Goal: Task Accomplishment & Management: Complete application form

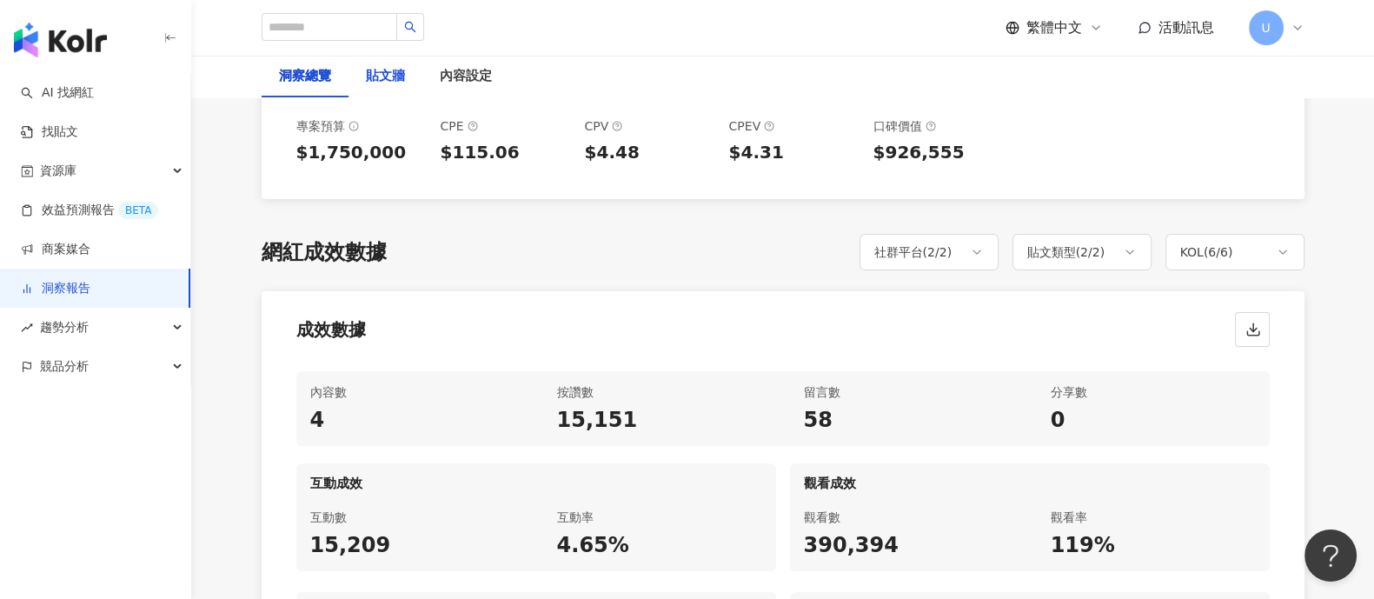
click at [381, 84] on div "貼文牆" at bounding box center [385, 76] width 39 height 21
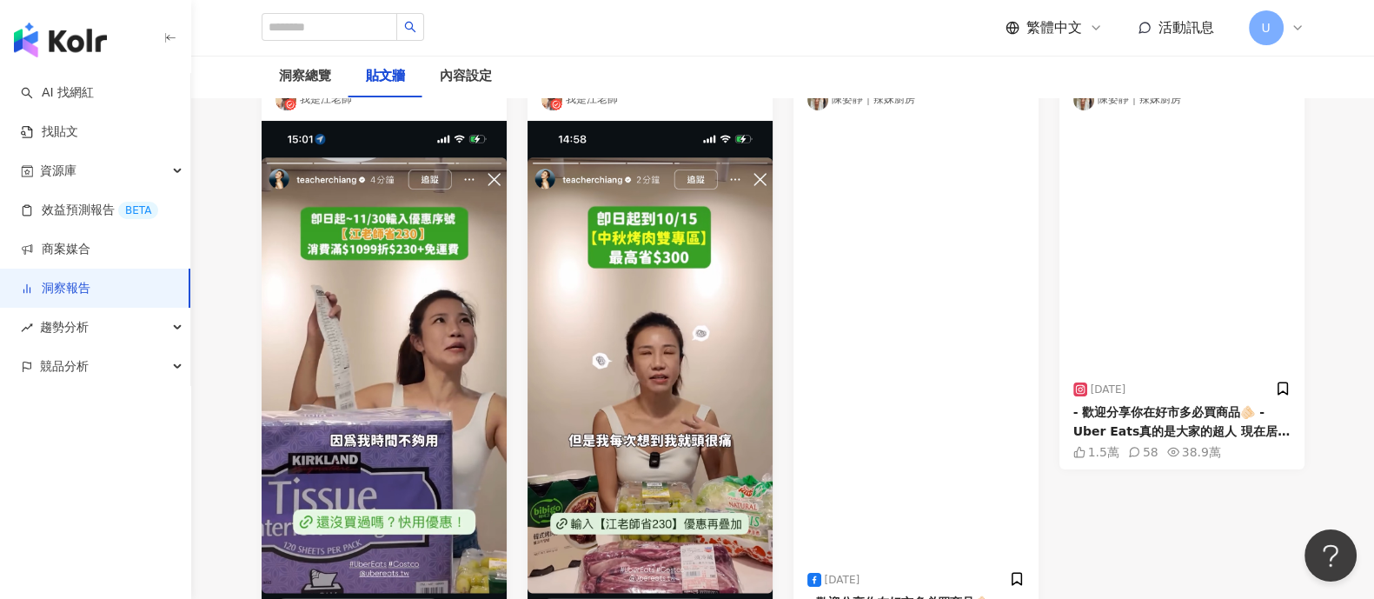
scroll to position [108, 0]
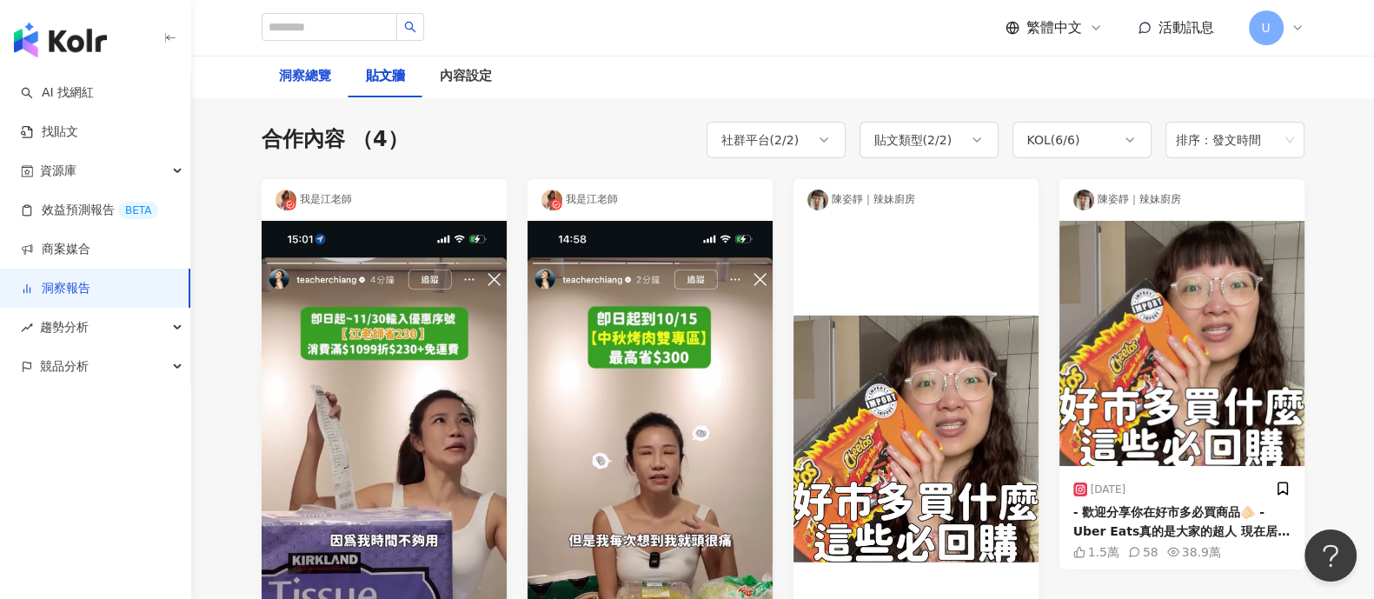
click at [295, 85] on div "洞察總覽" at bounding box center [305, 76] width 52 height 21
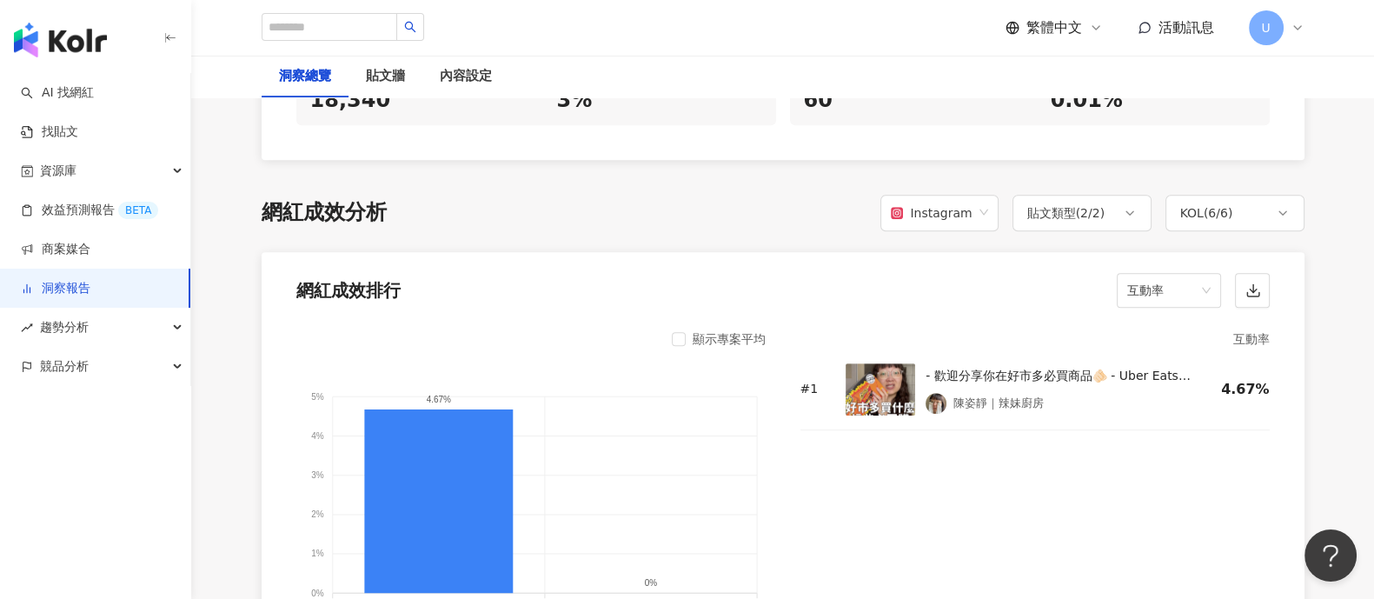
scroll to position [1303, 0]
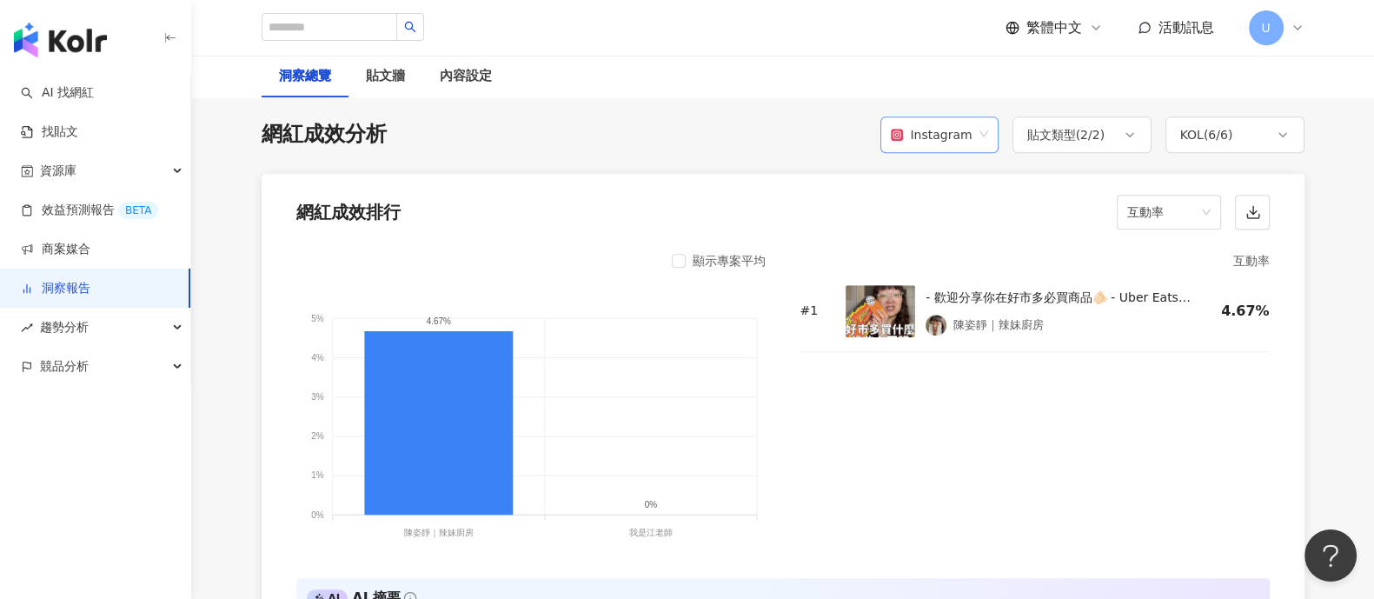
click at [956, 131] on div "Instagram" at bounding box center [931, 134] width 81 height 33
click at [1049, 136] on div "貼文類型 ( 2 / 2 )" at bounding box center [1066, 134] width 78 height 21
click at [740, 174] on div "網紅成效排行 互動率" at bounding box center [783, 207] width 1043 height 66
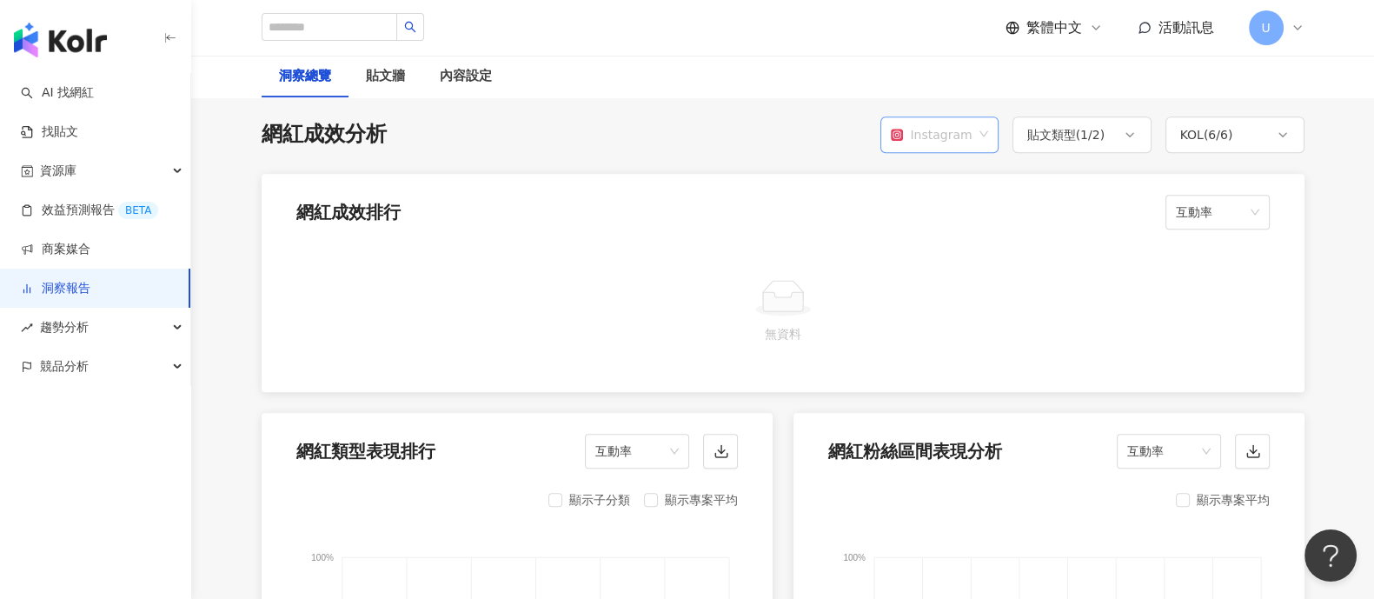
click at [985, 140] on span "Instagram" at bounding box center [939, 134] width 96 height 33
click at [1061, 142] on div "貼文類型 ( 1 / 2 )" at bounding box center [1066, 134] width 78 height 21
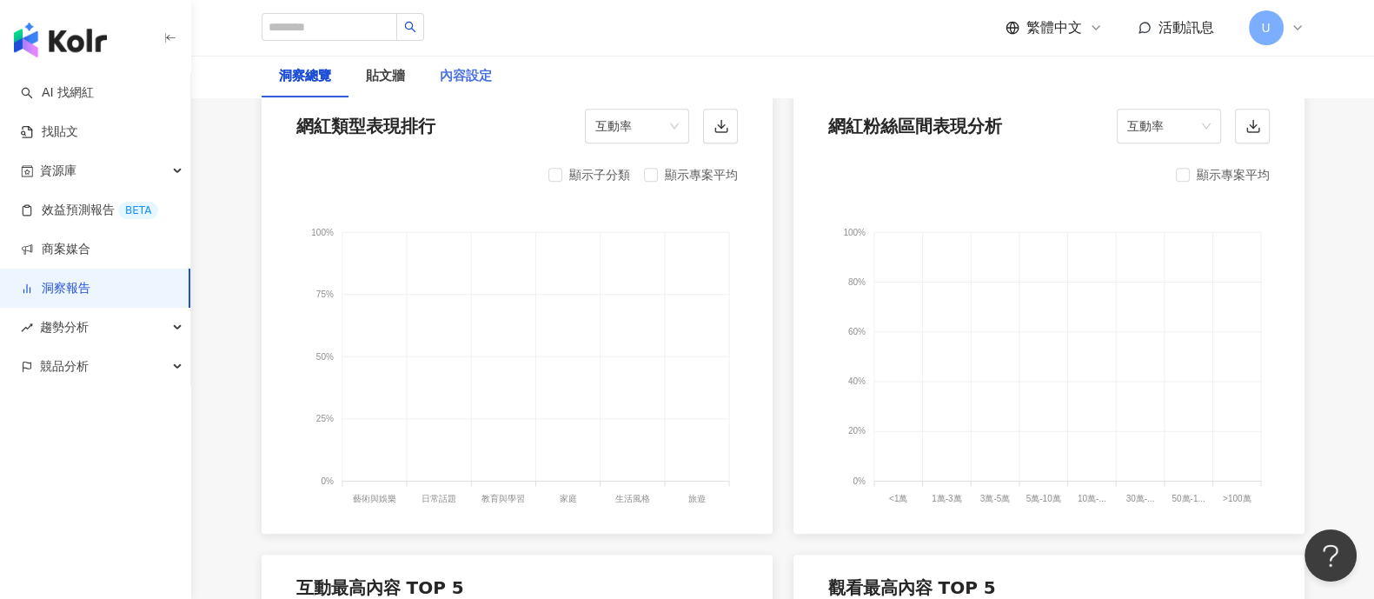
scroll to position [1086, 0]
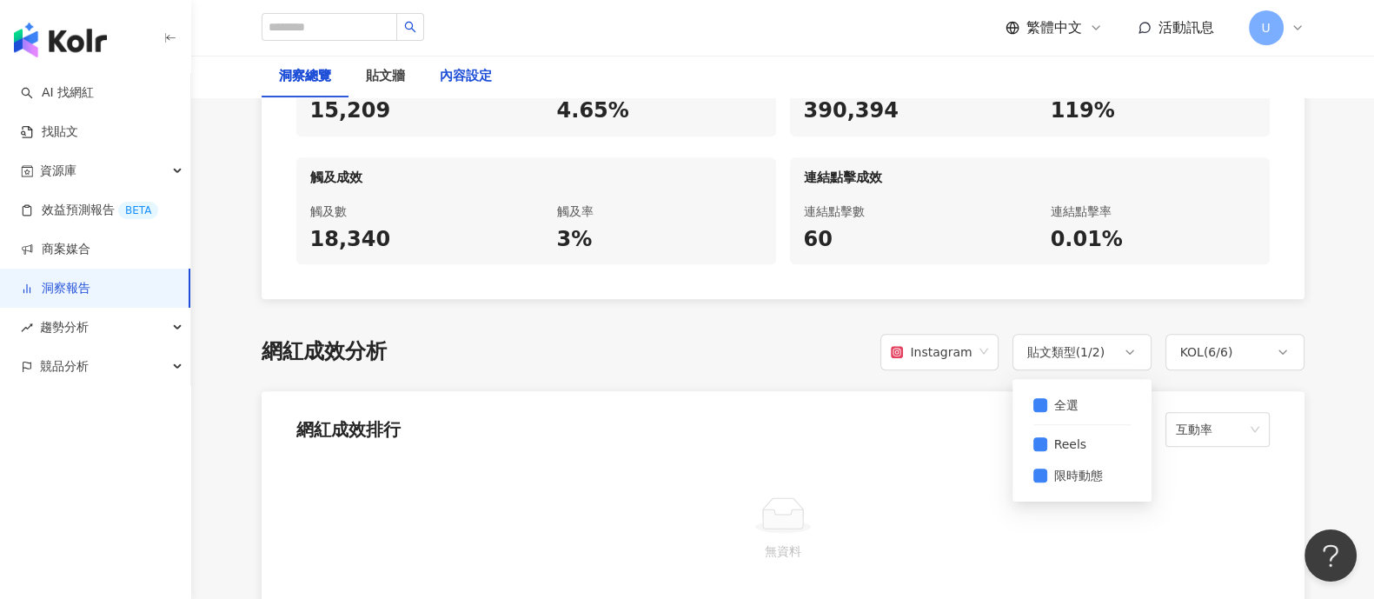
click at [462, 84] on div "內容設定" at bounding box center [466, 76] width 52 height 21
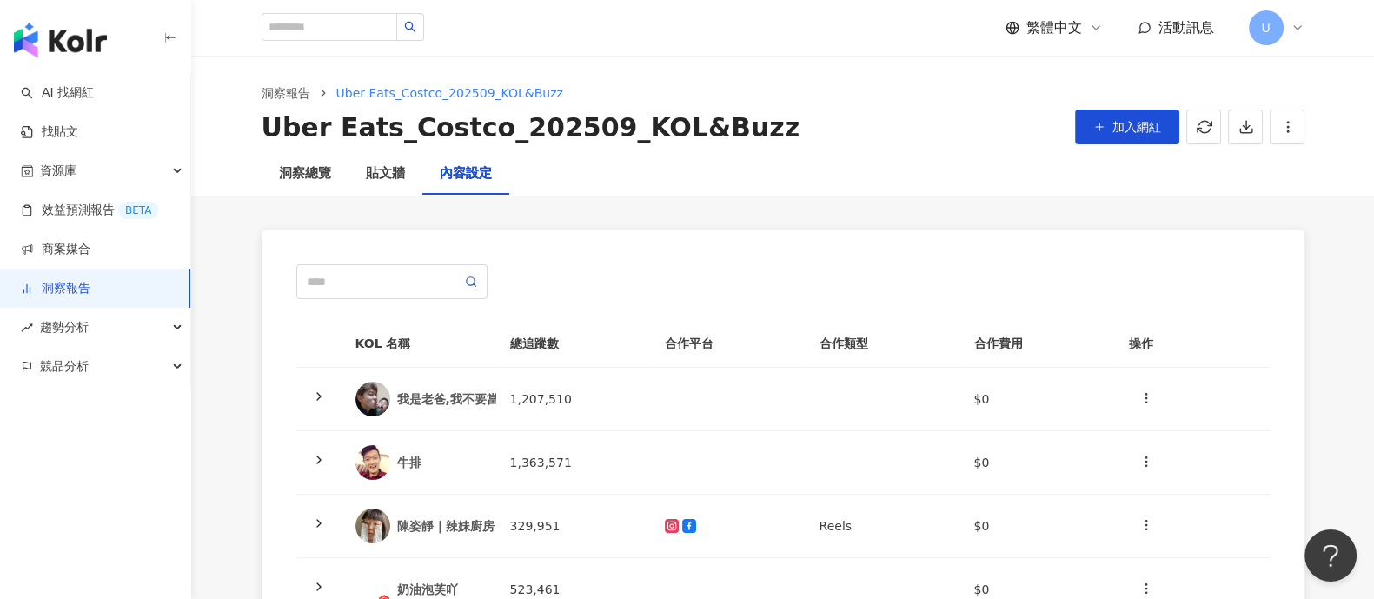
scroll to position [326, 0]
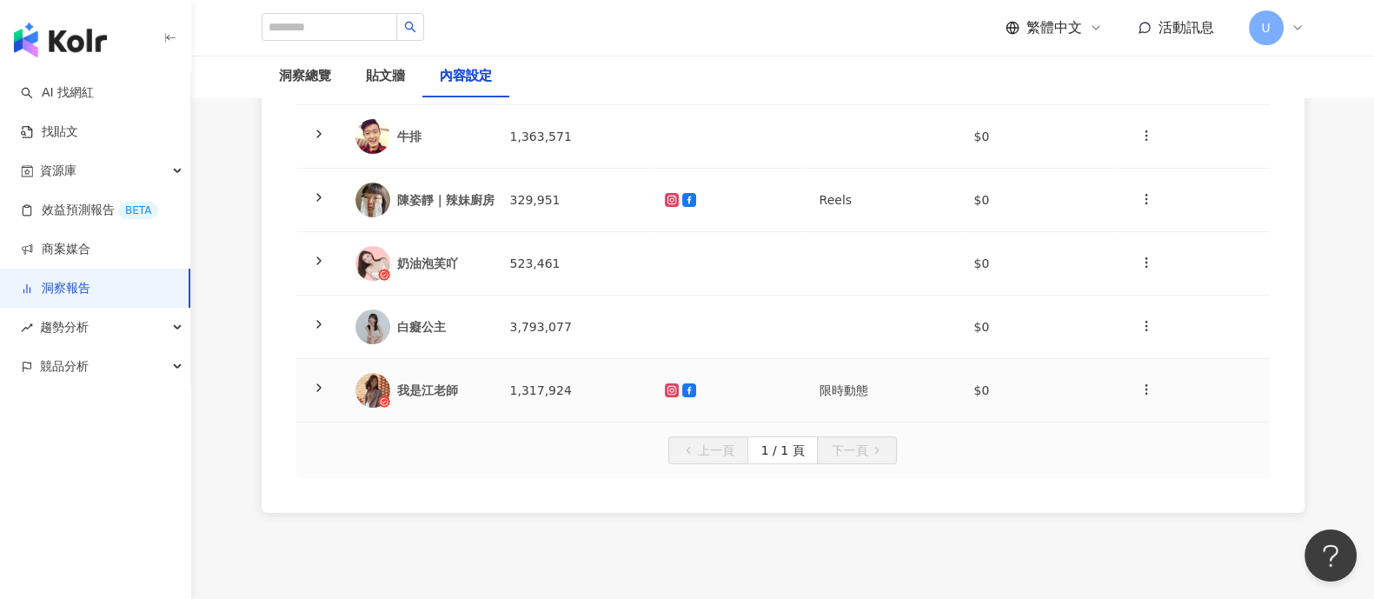
click at [322, 390] on icon at bounding box center [319, 388] width 14 height 14
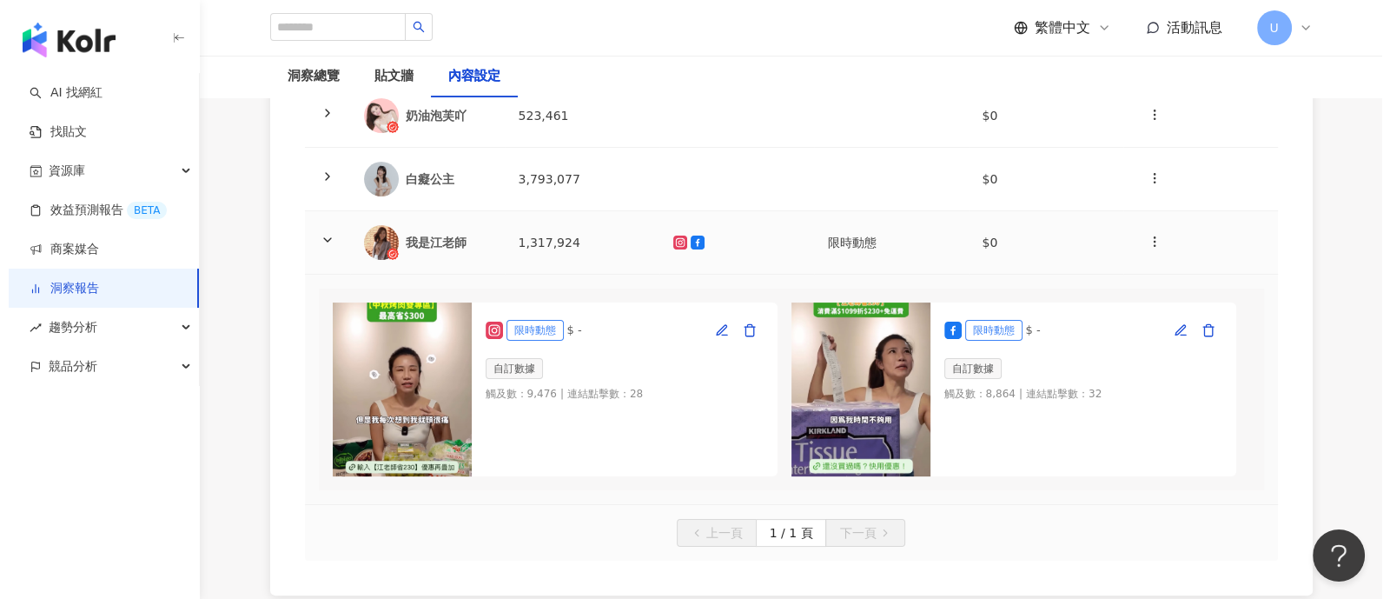
scroll to position [543, 0]
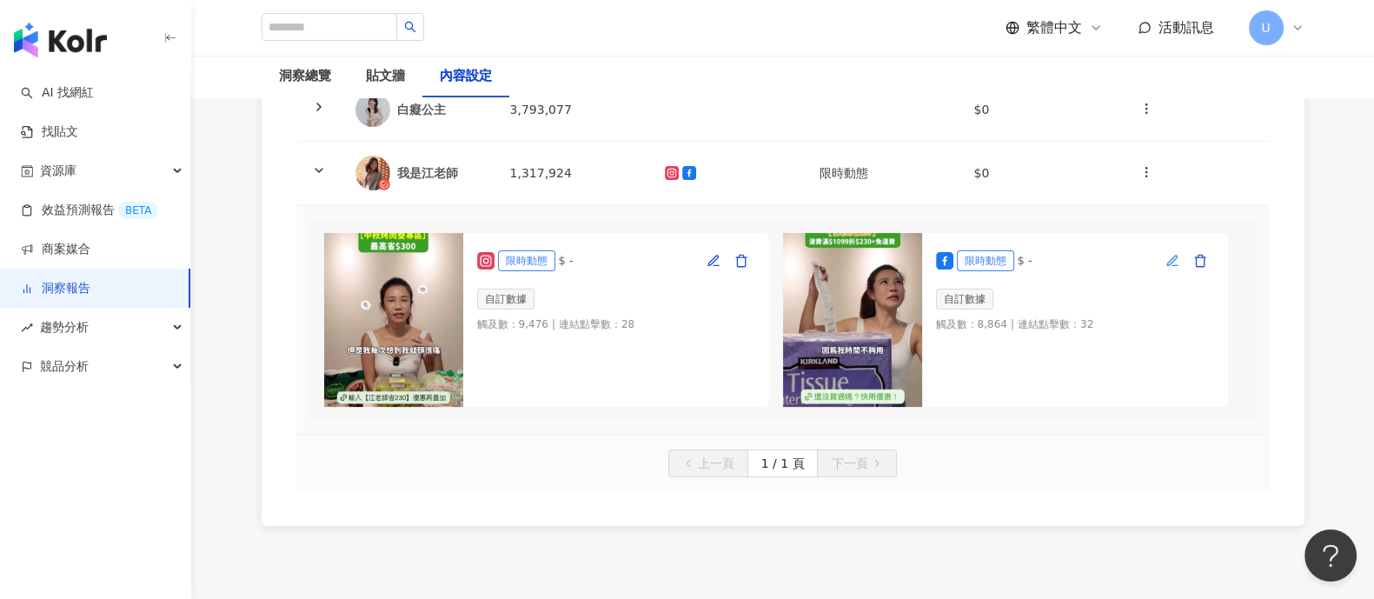
click at [1170, 258] on icon "button" at bounding box center [1172, 260] width 10 height 10
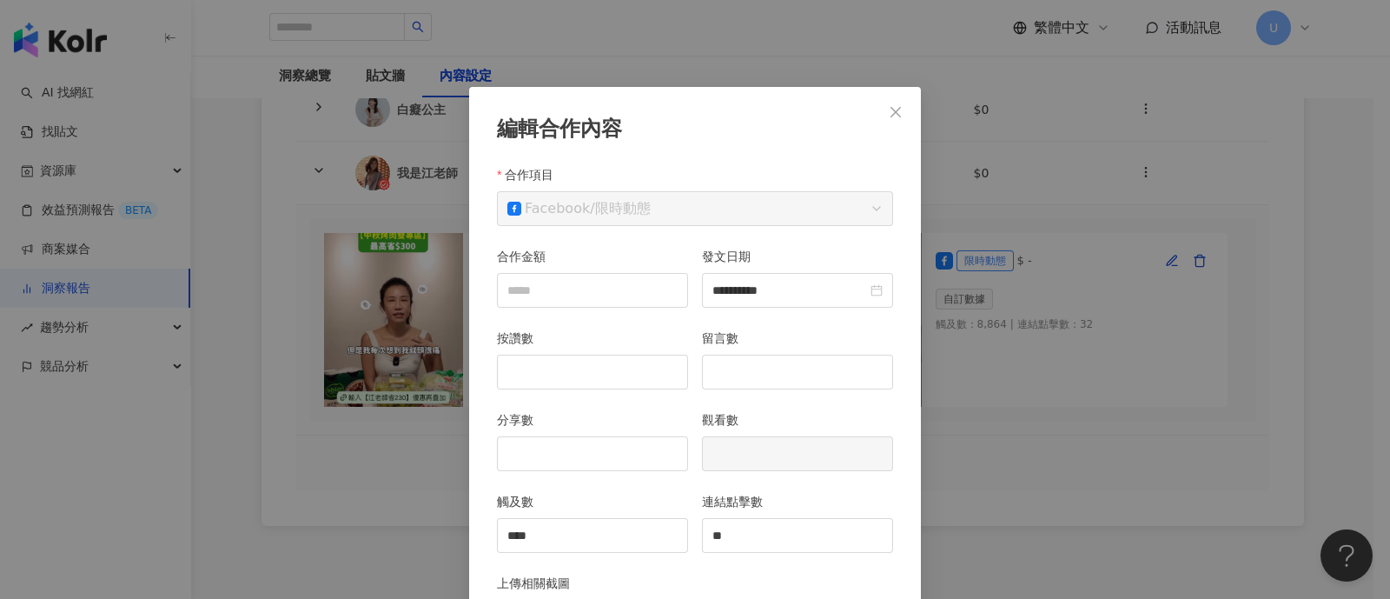
scroll to position [86, 0]
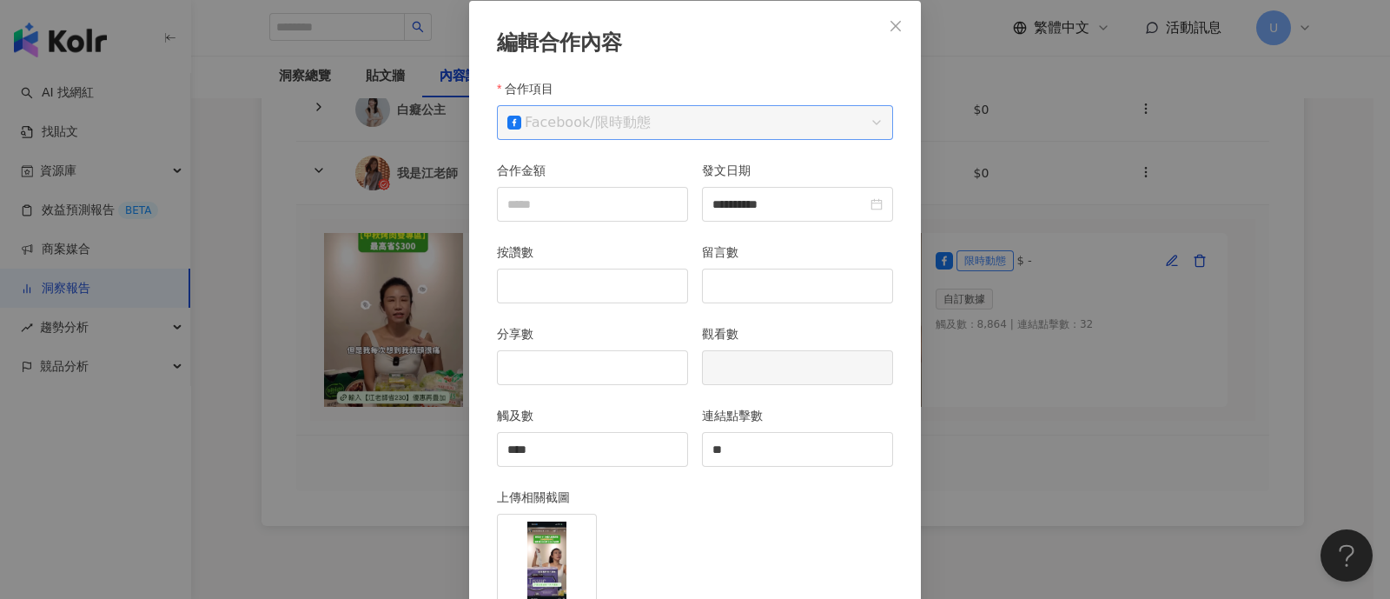
click at [658, 116] on span "Facebook / 限時動態" at bounding box center [694, 122] width 375 height 33
click at [658, 133] on span "Facebook / 限時動態" at bounding box center [694, 122] width 375 height 33
click at [844, 126] on span "Facebook / 限時動態" at bounding box center [694, 122] width 375 height 33
click at [886, 132] on div "合作項目 Facebook / 限時動態" at bounding box center [695, 120] width 410 height 82
click at [867, 126] on span "Facebook / 限時動態" at bounding box center [694, 122] width 375 height 33
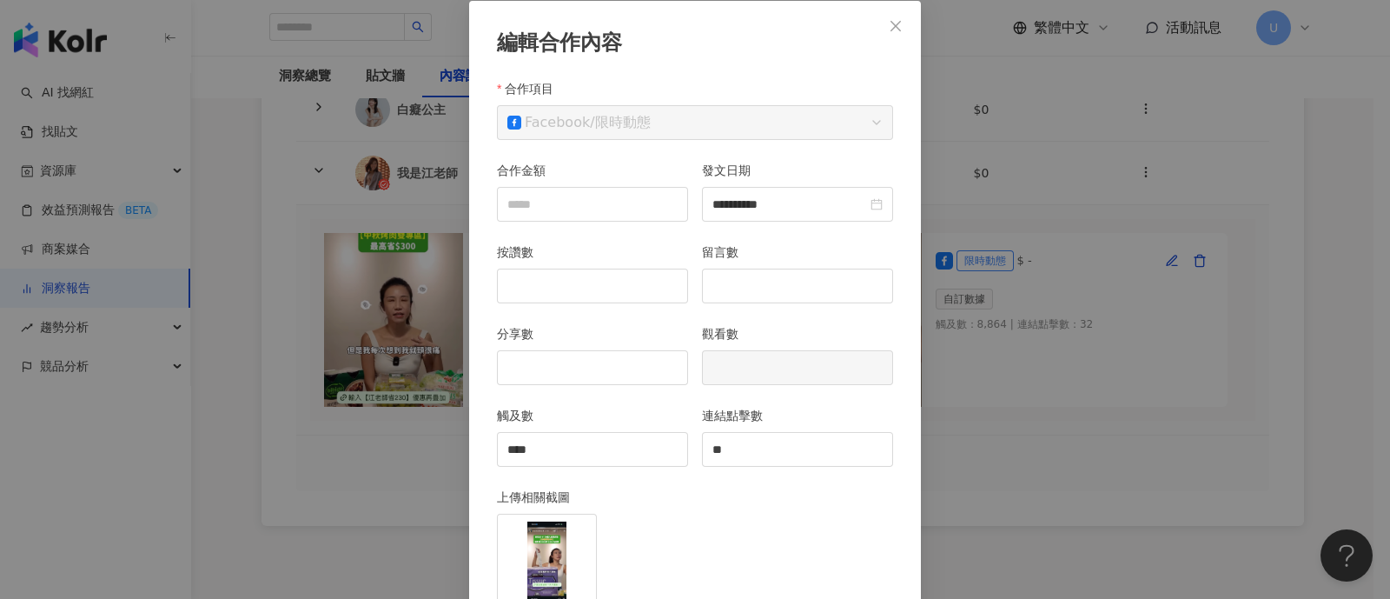
scroll to position [203, 0]
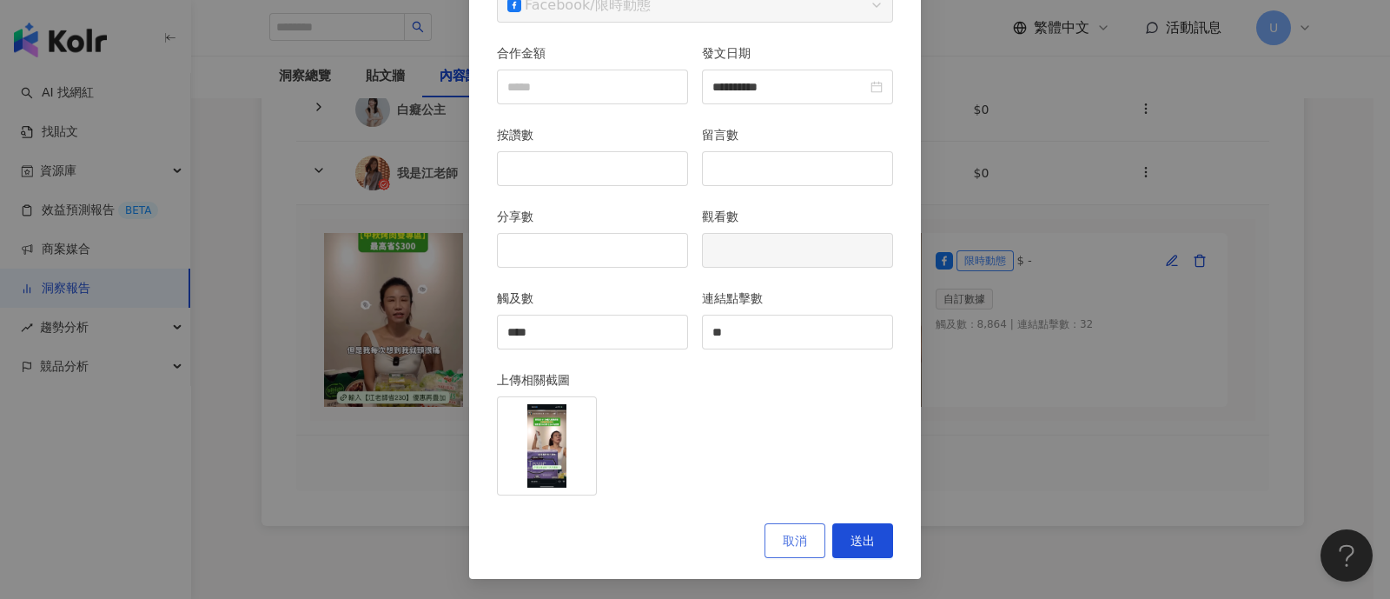
click at [791, 533] on span "取消" at bounding box center [795, 540] width 24 height 14
type input "**********"
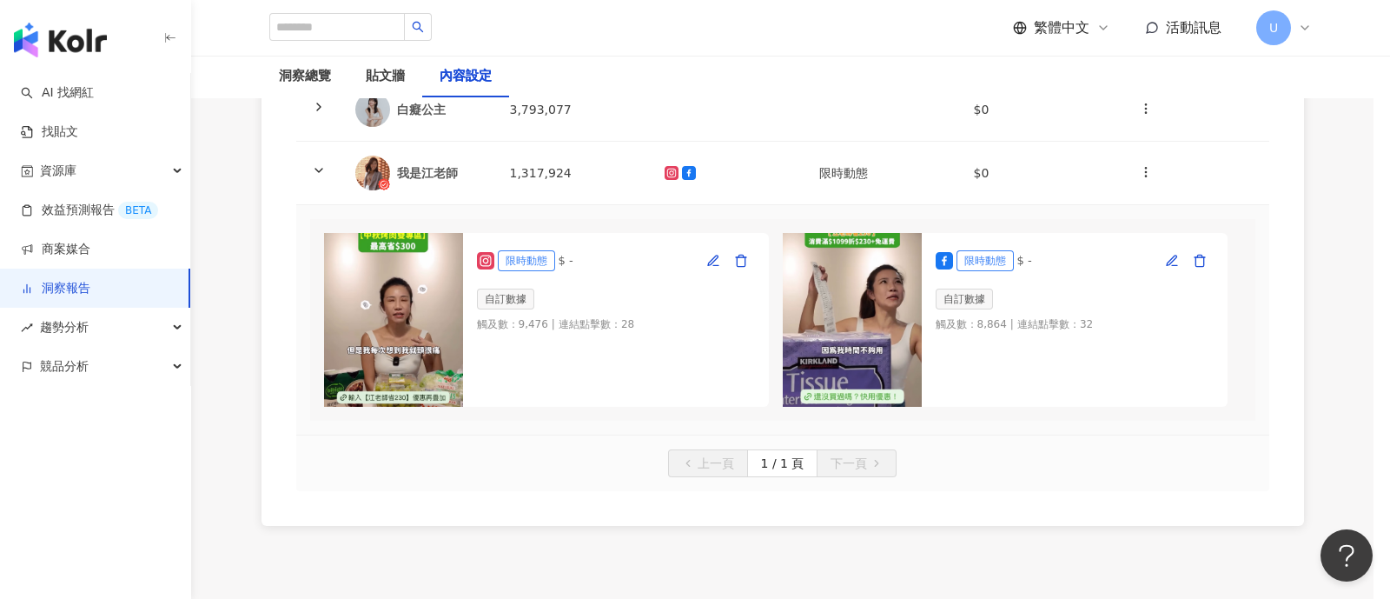
scroll to position [117, 0]
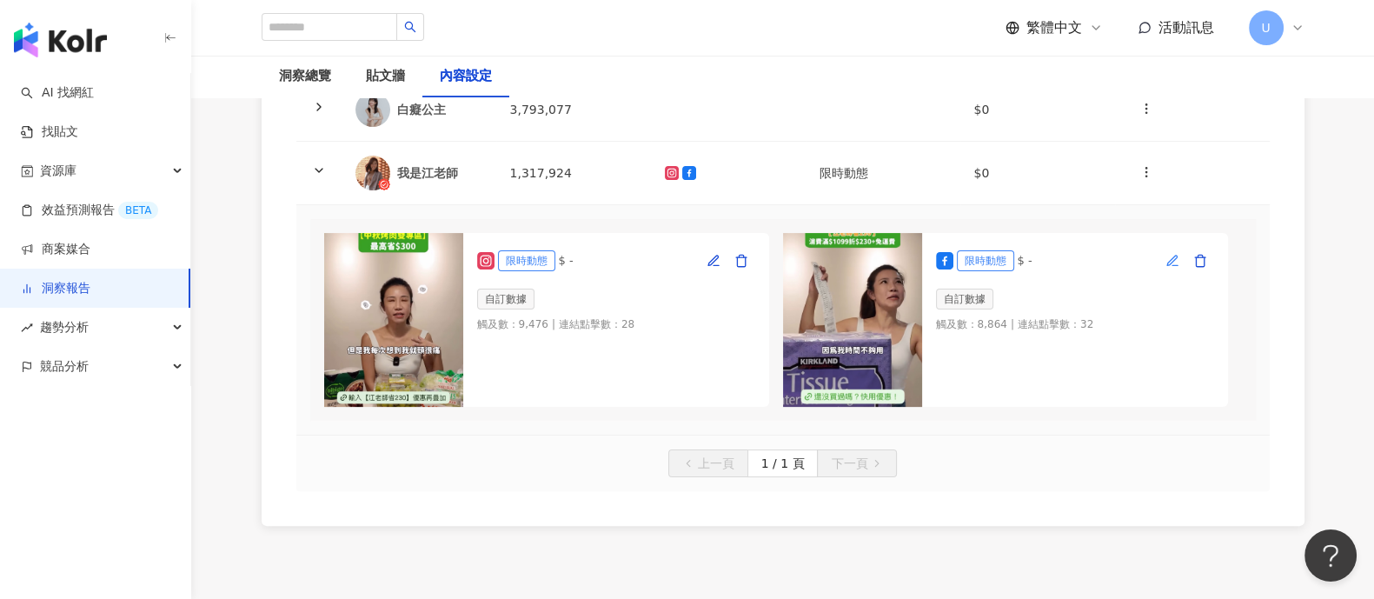
click at [1174, 262] on icon "button" at bounding box center [1172, 261] width 14 height 14
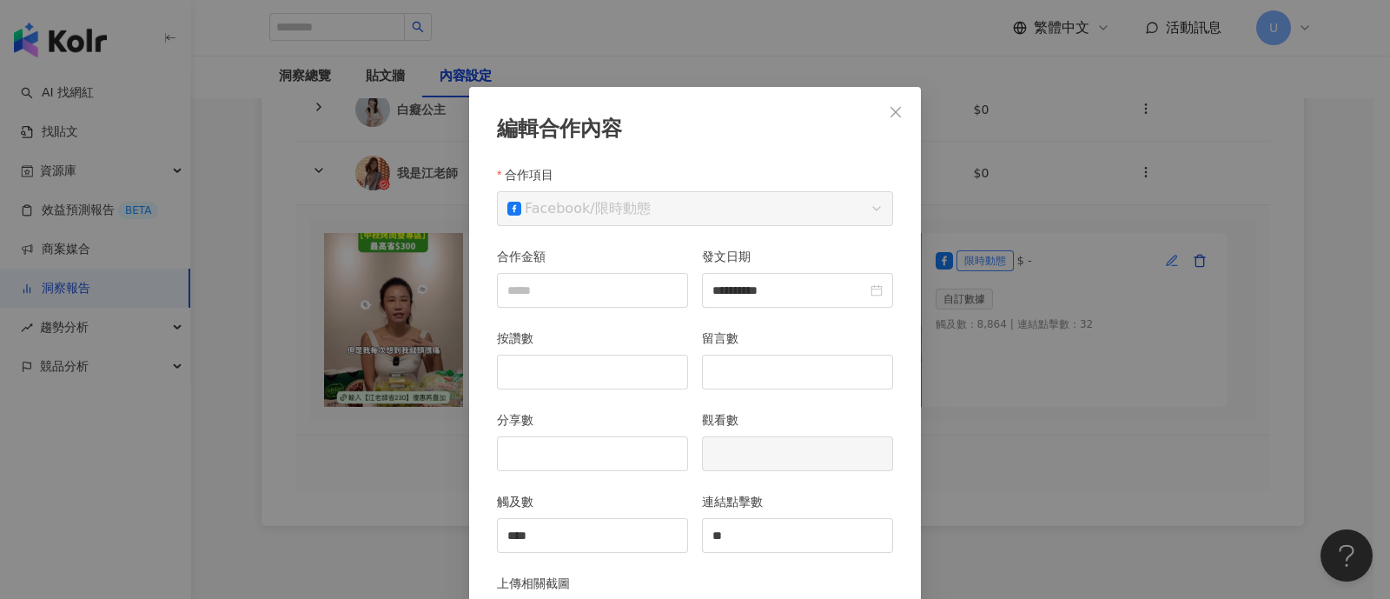
scroll to position [86, 0]
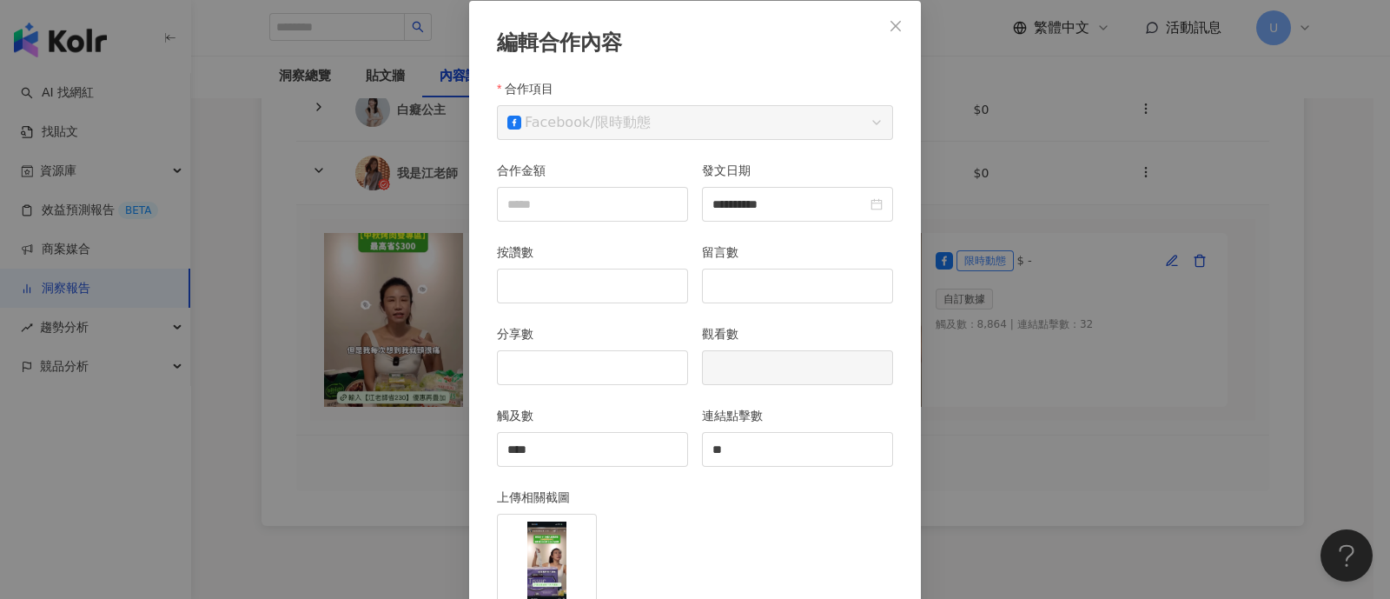
drag, startPoint x: 885, startPoint y: 26, endPoint x: 1261, endPoint y: 241, distance: 432.4
click at [889, 25] on icon "close" at bounding box center [896, 26] width 14 height 14
type input "**********"
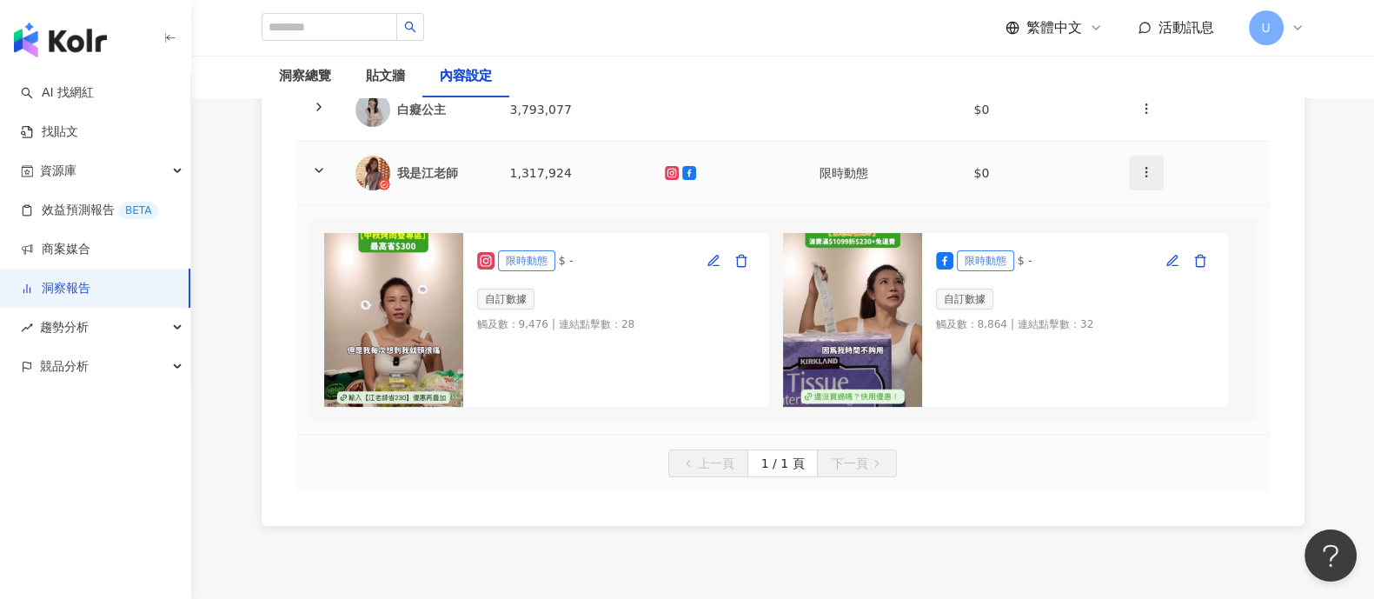
click at [1143, 169] on icon "button" at bounding box center [1146, 172] width 14 height 14
click at [1152, 210] on icon at bounding box center [1148, 213] width 12 height 12
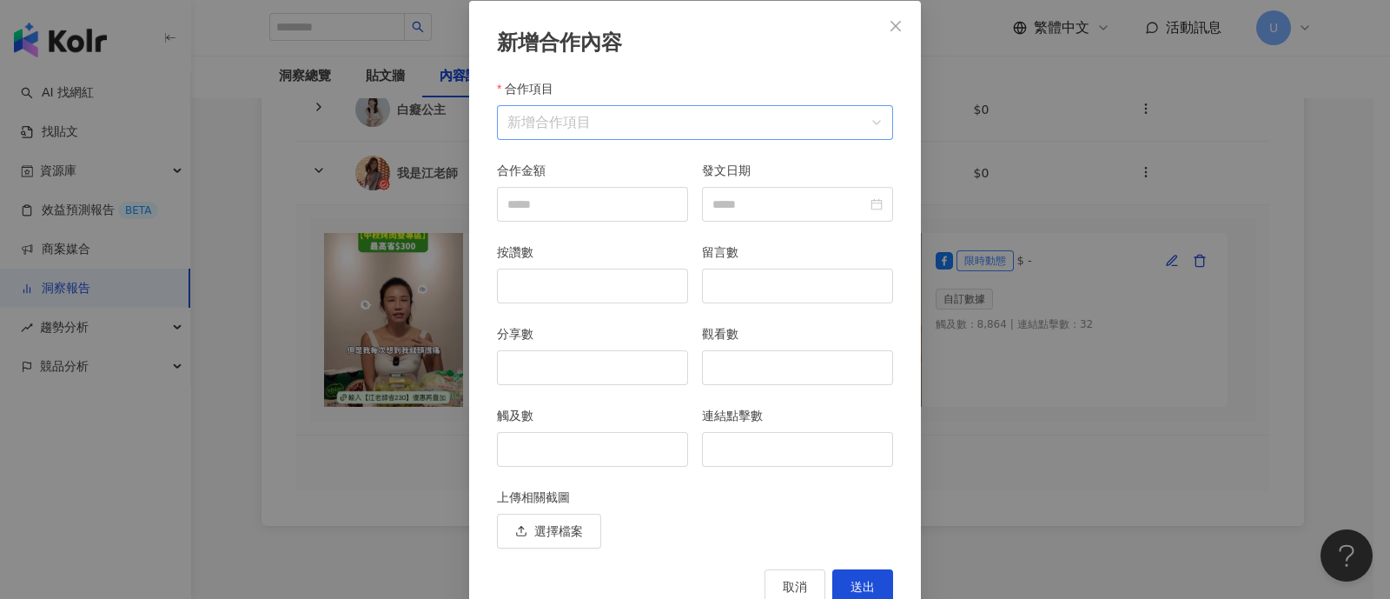
click at [612, 132] on input "合作項目" at bounding box center [694, 122] width 375 height 33
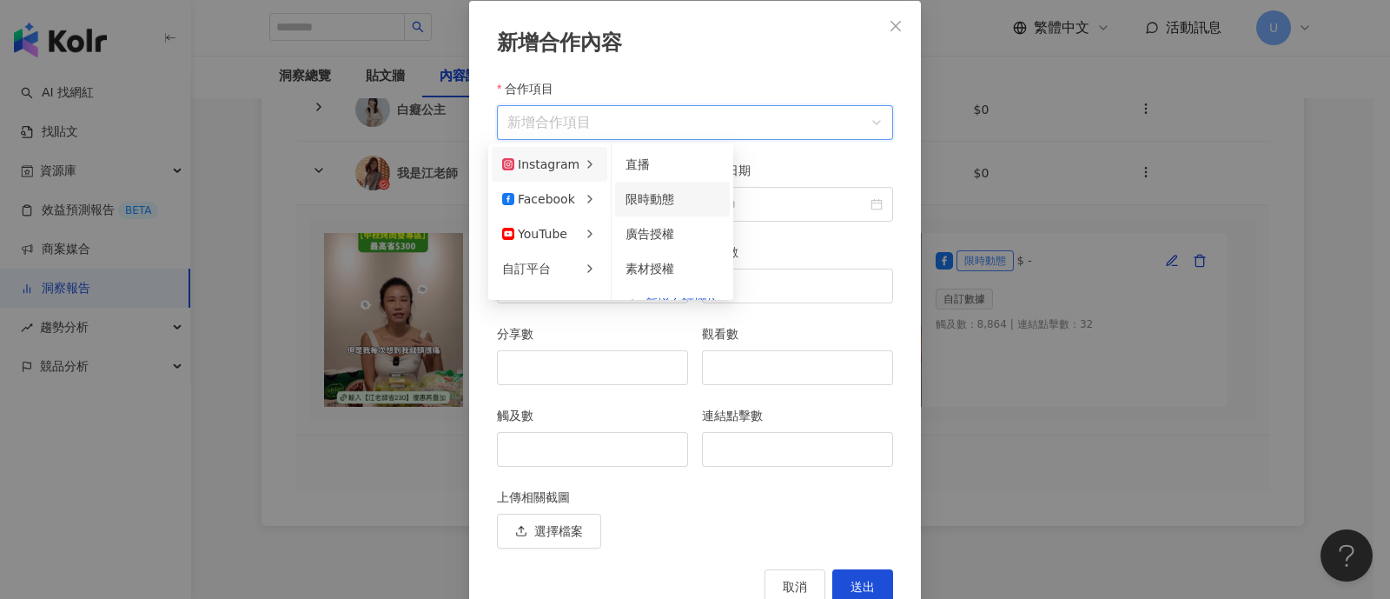
click at [641, 200] on span "限時動態" at bounding box center [650, 199] width 49 height 14
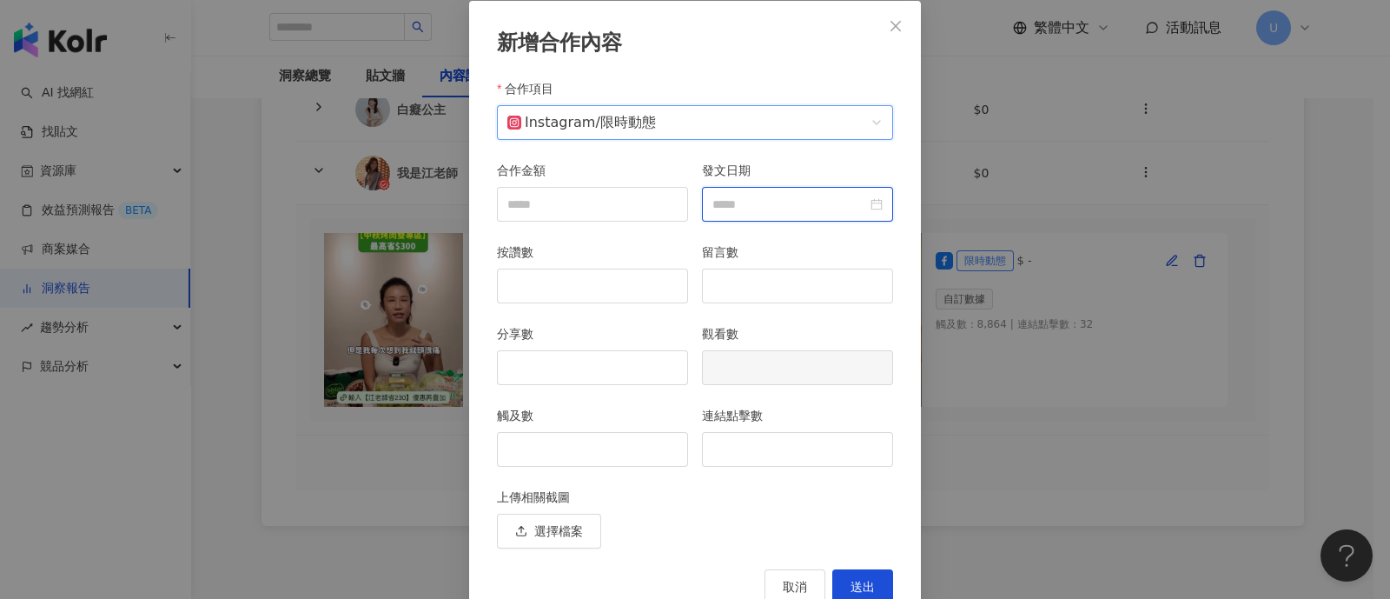
click at [743, 210] on input "發文日期" at bounding box center [789, 204] width 155 height 19
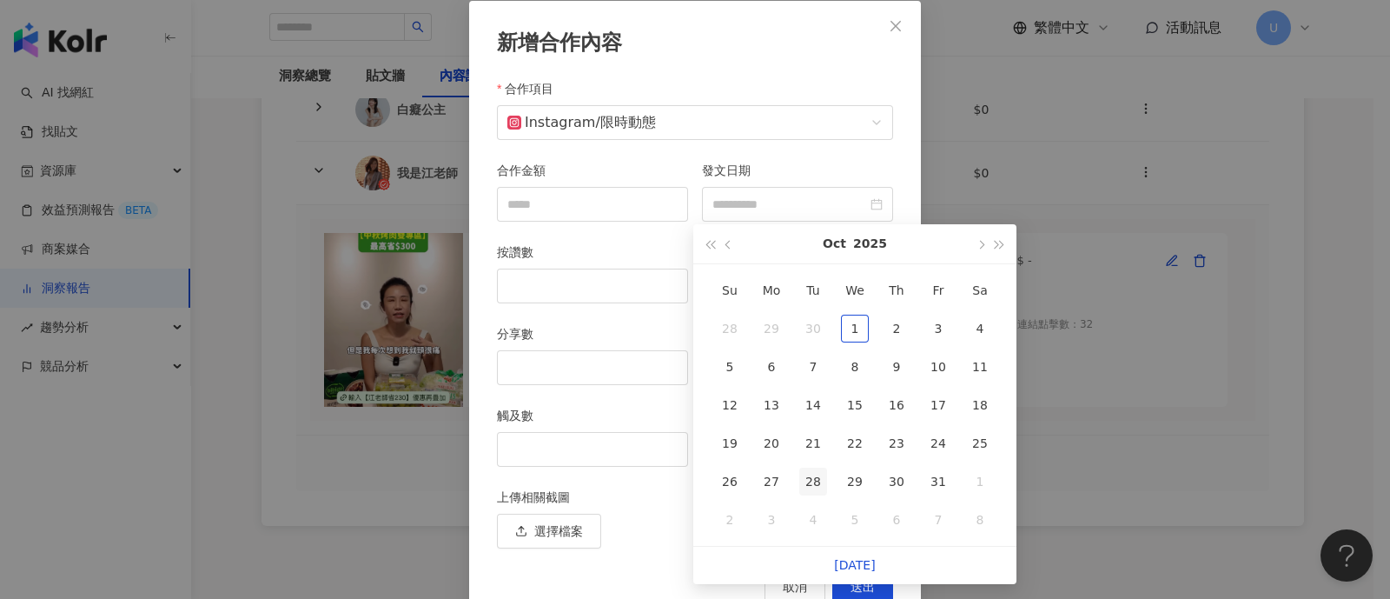
click at [806, 477] on div "28" at bounding box center [813, 481] width 28 height 28
type input "**********"
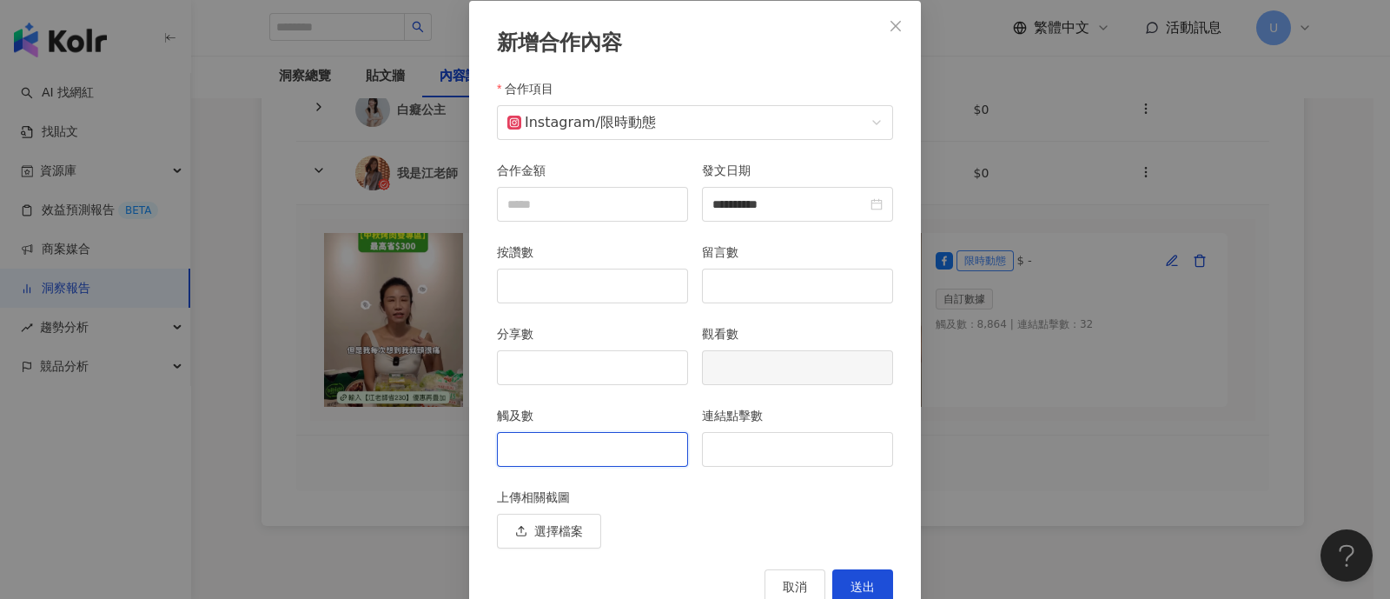
click at [556, 443] on input "觸及數" at bounding box center [592, 449] width 189 height 33
type input "*"
type input "****"
click at [729, 453] on input "連結點擊數" at bounding box center [797, 449] width 189 height 33
type input "**"
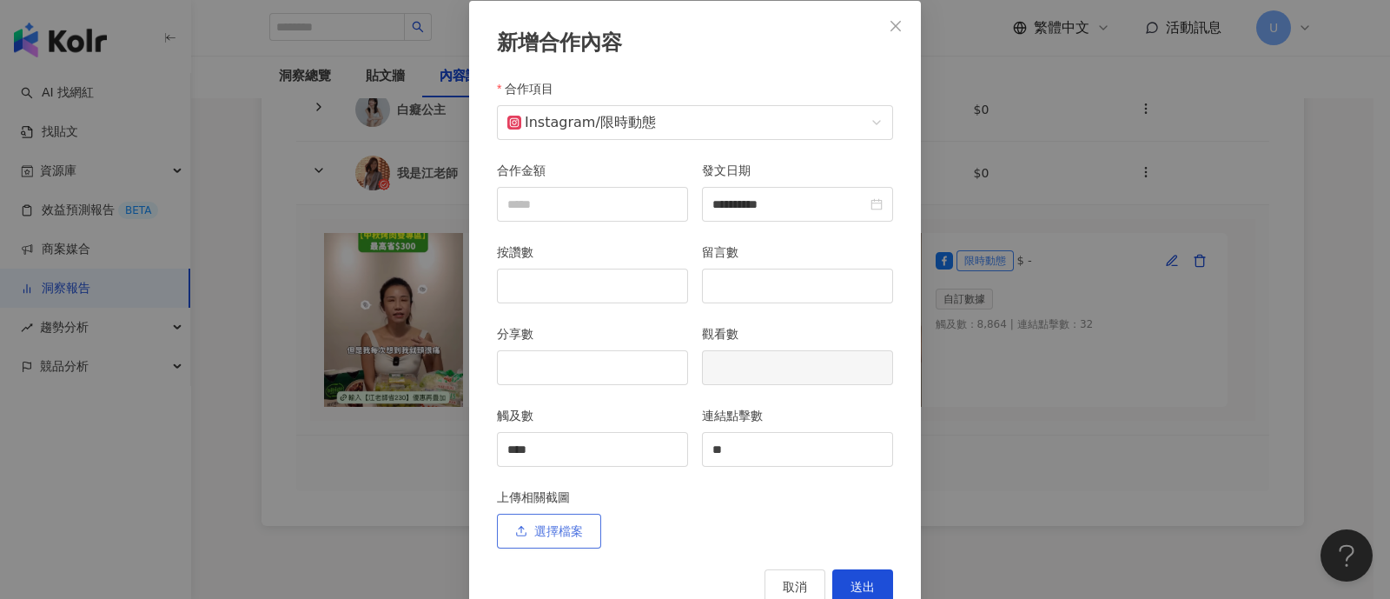
click at [543, 543] on button "選擇檔案" at bounding box center [549, 531] width 104 height 35
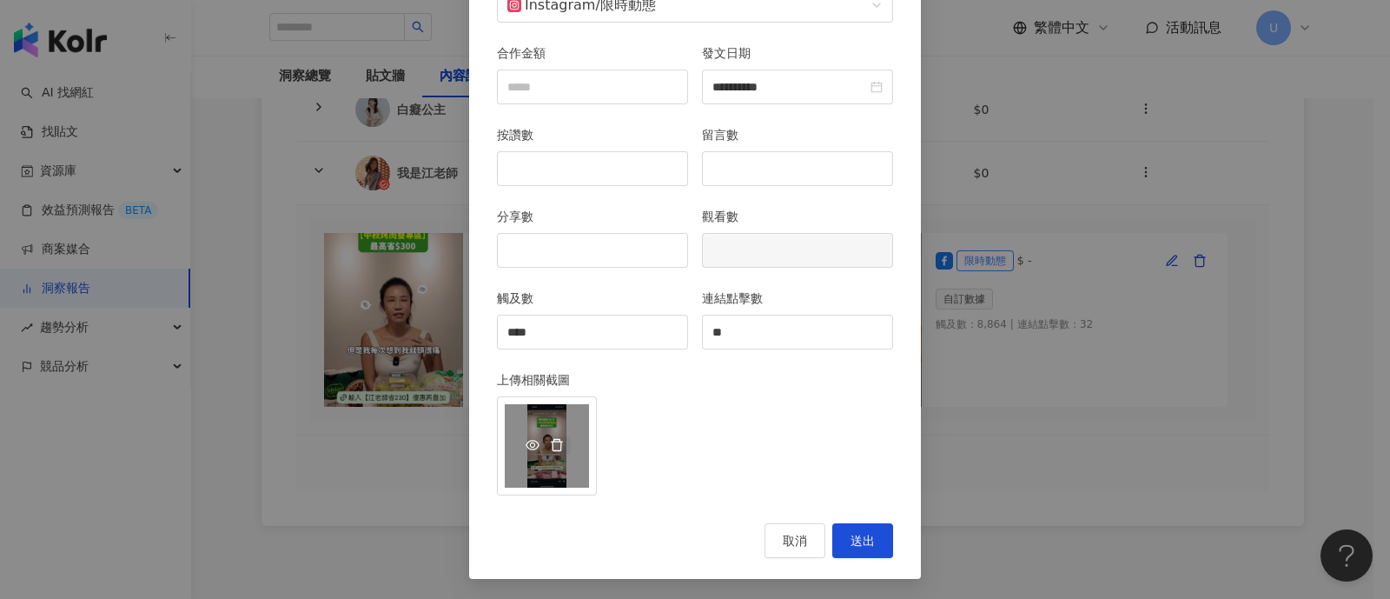
click at [552, 441] on icon "delete" at bounding box center [557, 445] width 14 height 14
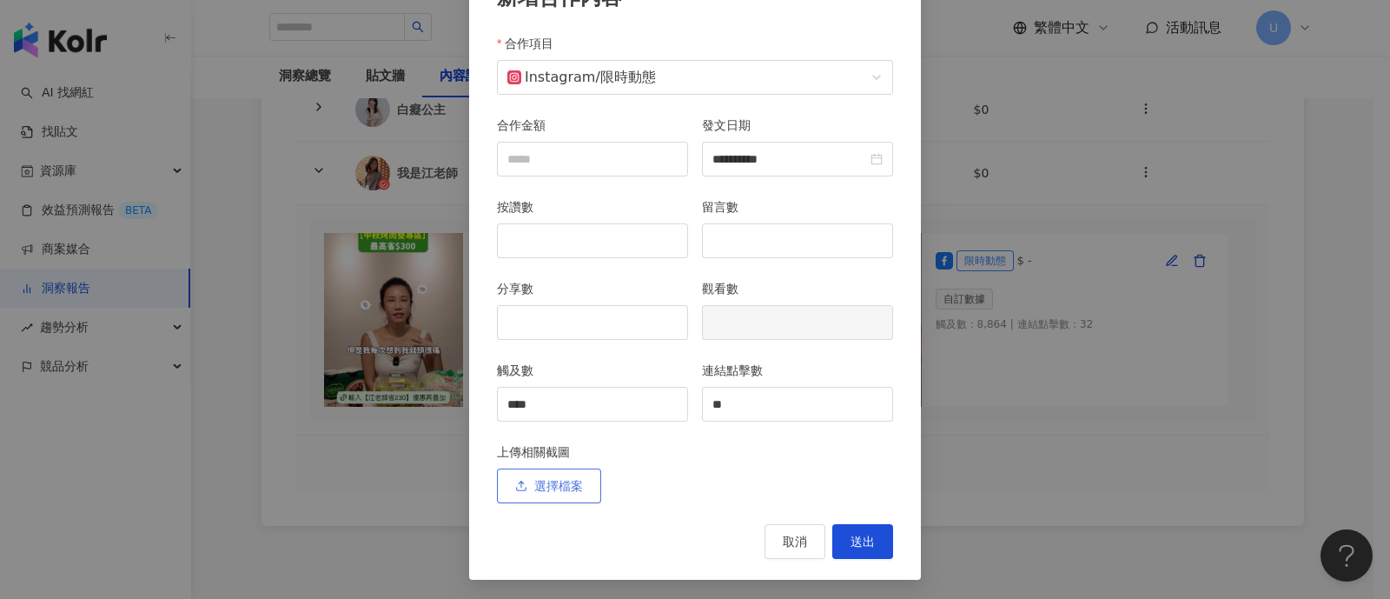
click at [547, 474] on button "選擇檔案" at bounding box center [549, 485] width 104 height 35
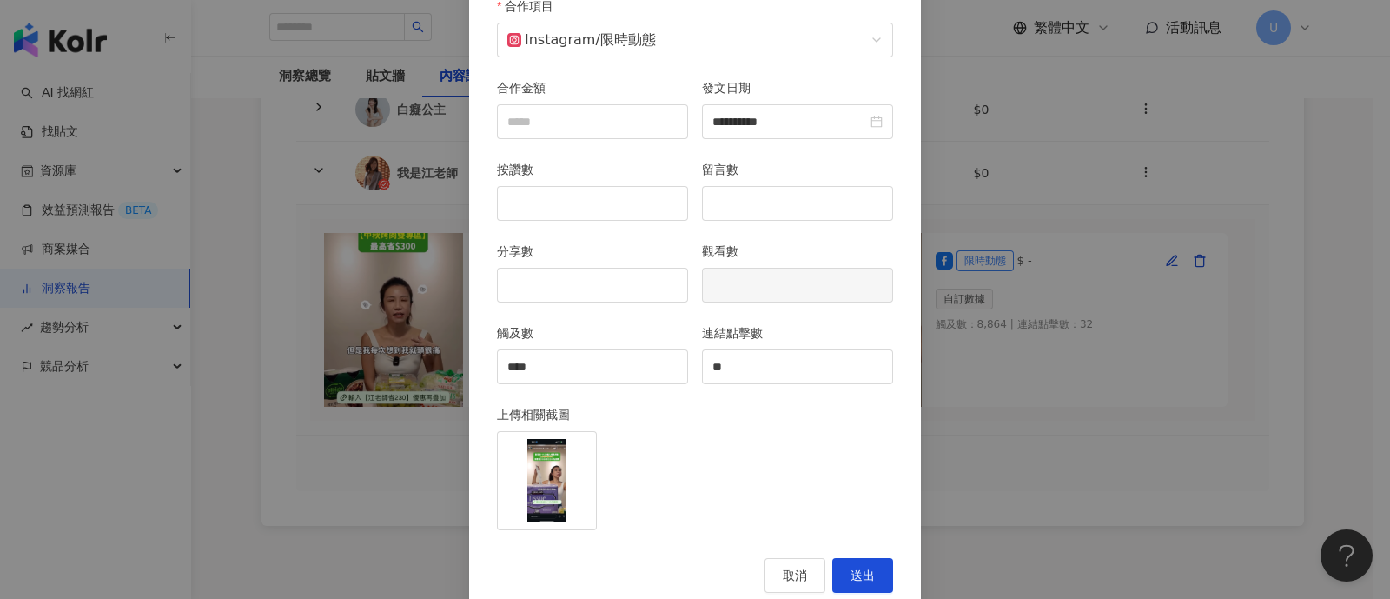
scroll to position [203, 0]
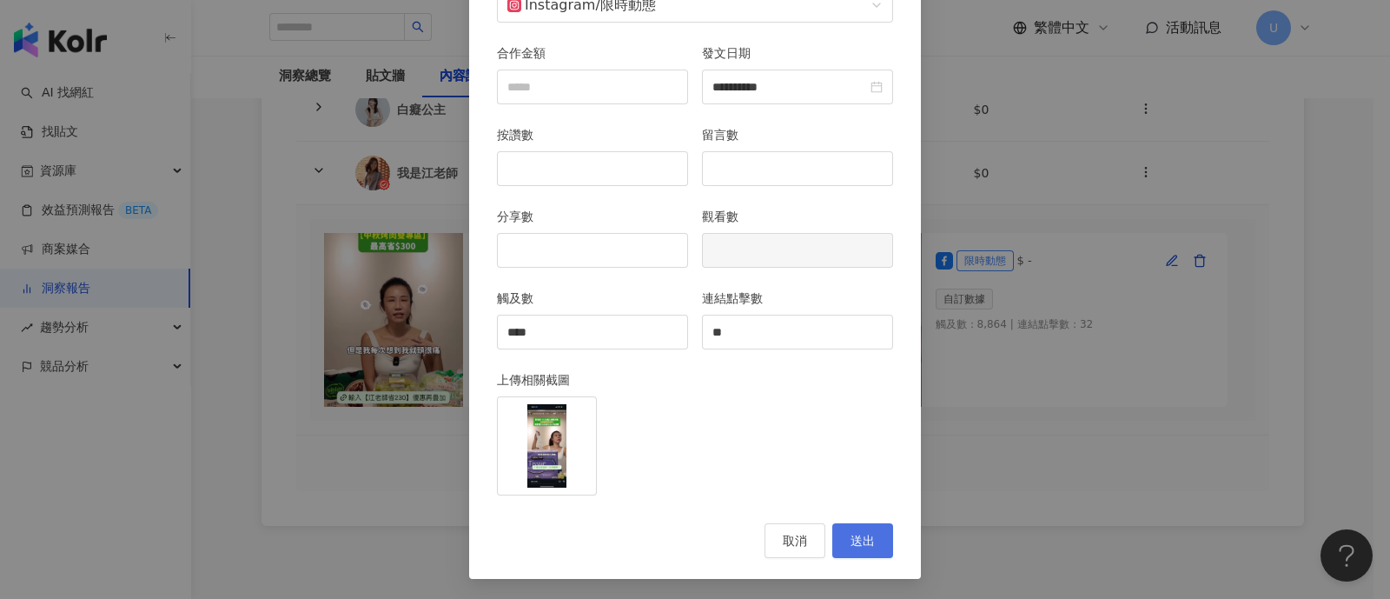
click at [851, 538] on span "送出" at bounding box center [863, 540] width 24 height 14
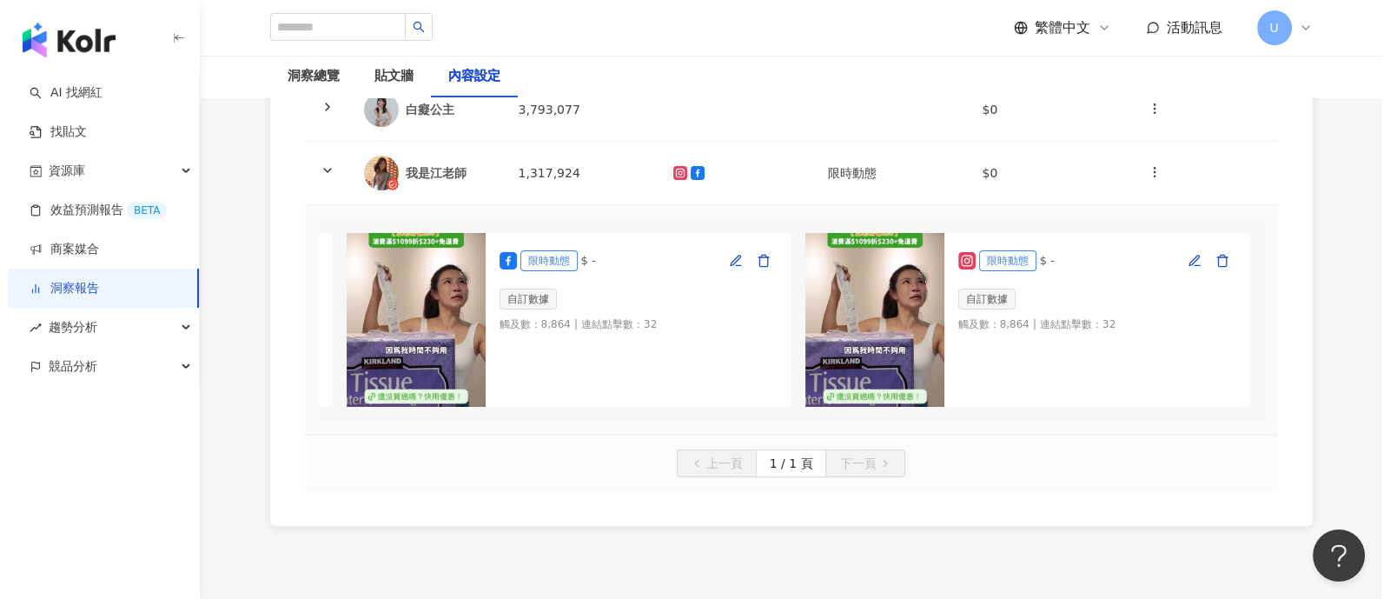
scroll to position [0, 461]
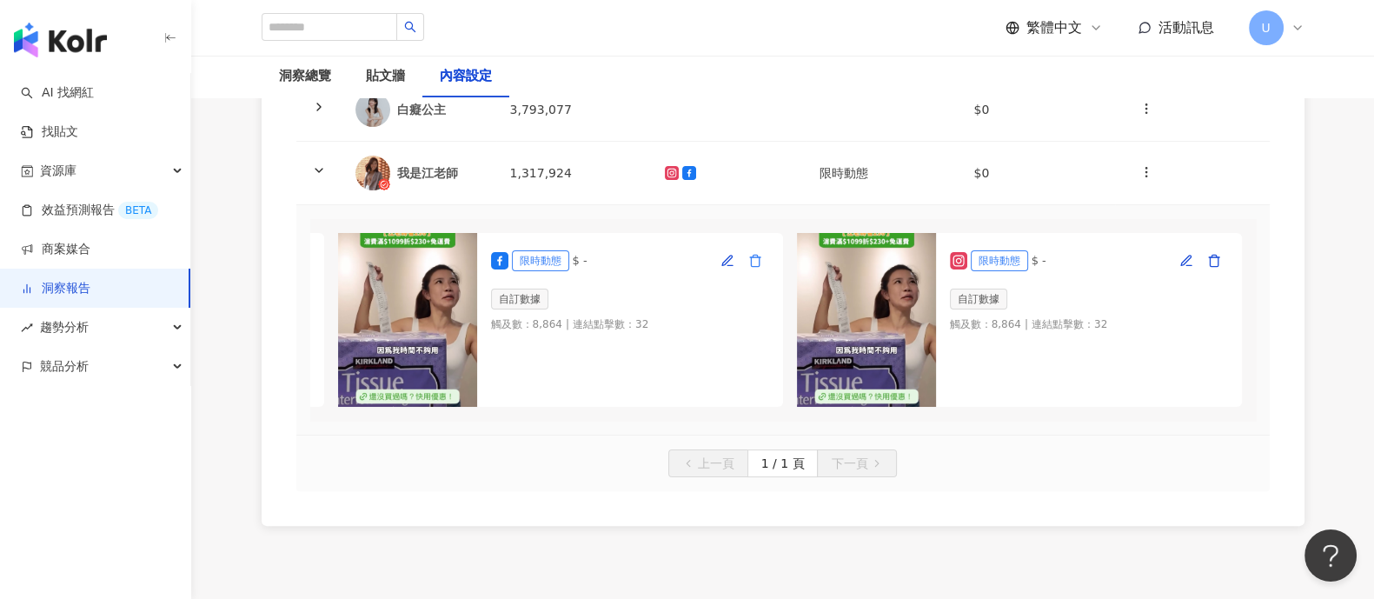
click at [748, 262] on icon "button" at bounding box center [755, 261] width 14 height 14
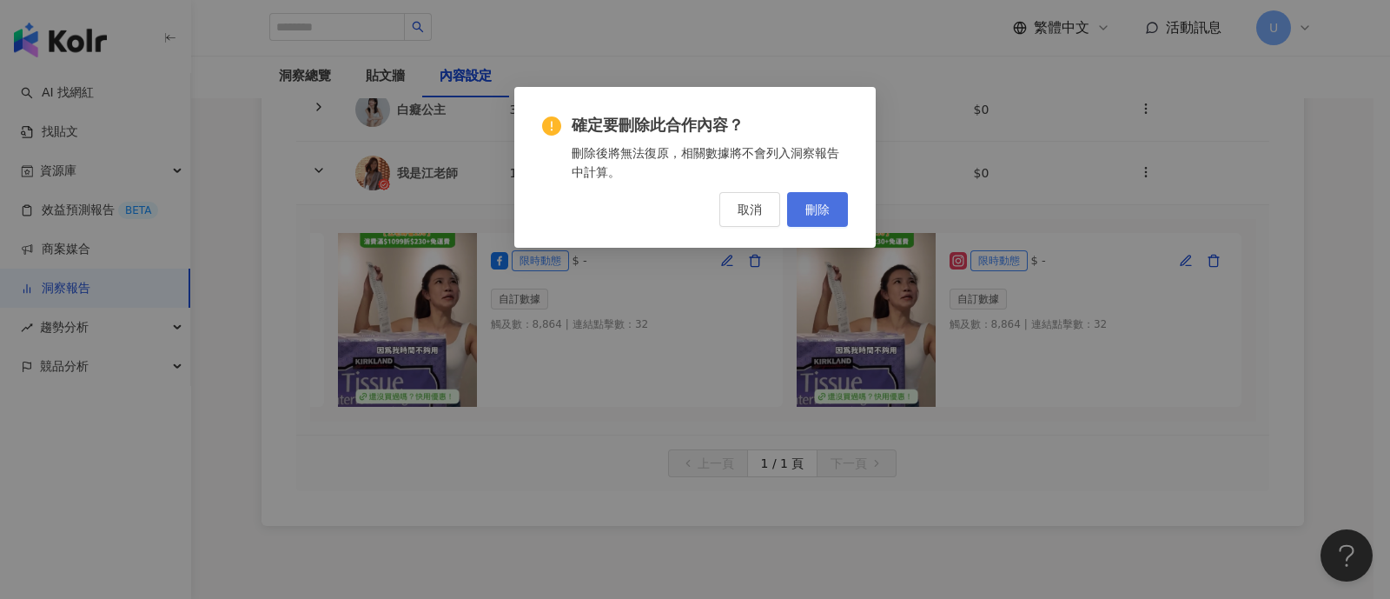
click at [825, 209] on span "刪除" at bounding box center [817, 209] width 24 height 14
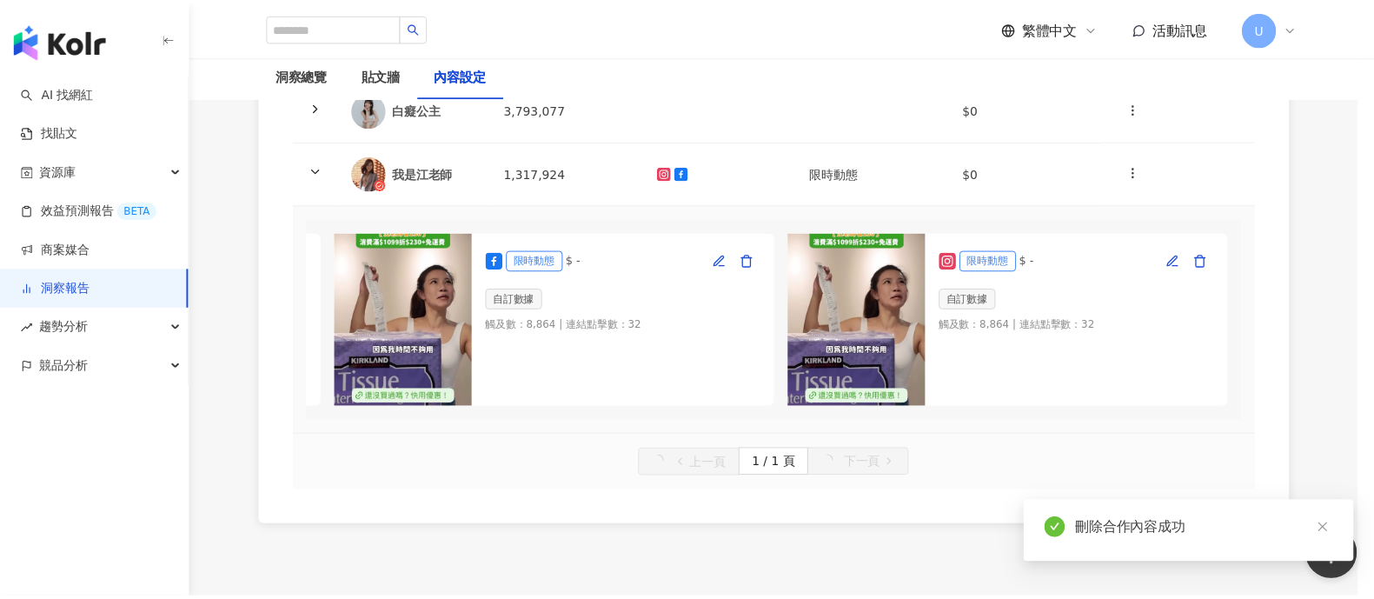
scroll to position [0, 2]
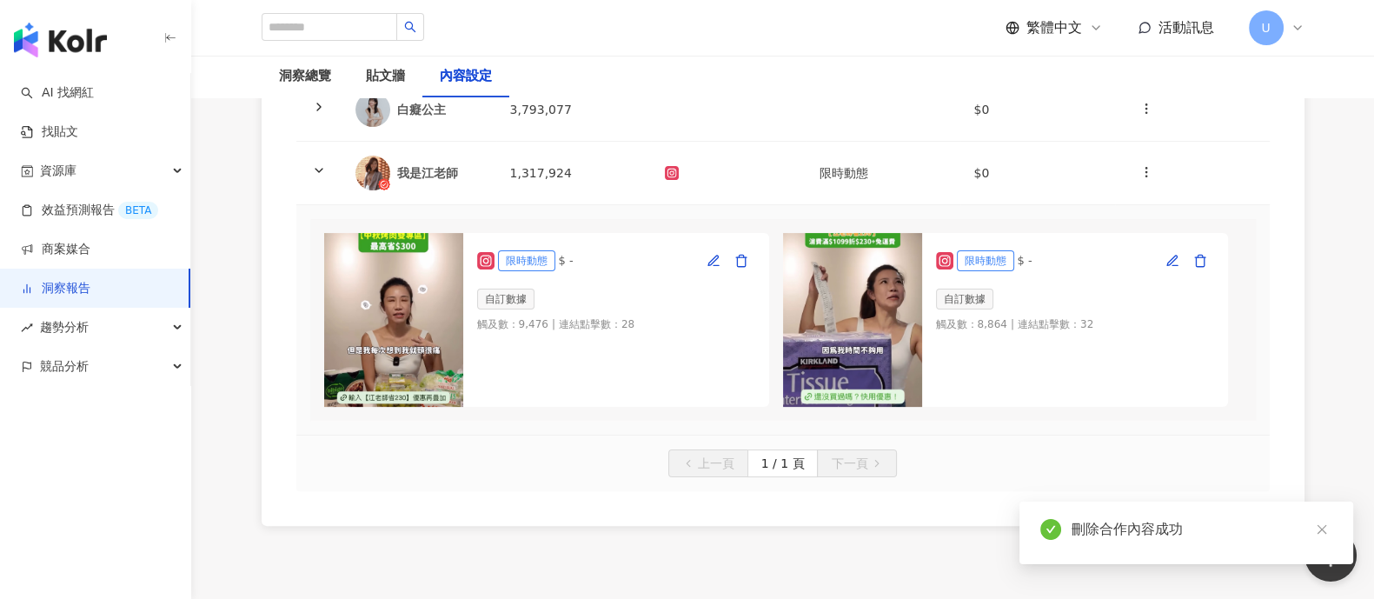
click at [1286, 287] on div "KOL 名稱 總追蹤數 合作平台 合作類型 合作費用 操作 我是老爸,我不要當爸! 1,207,510 $0 牛排 1,363,571 $0 [PERSON_…" at bounding box center [783, 105] width 1043 height 839
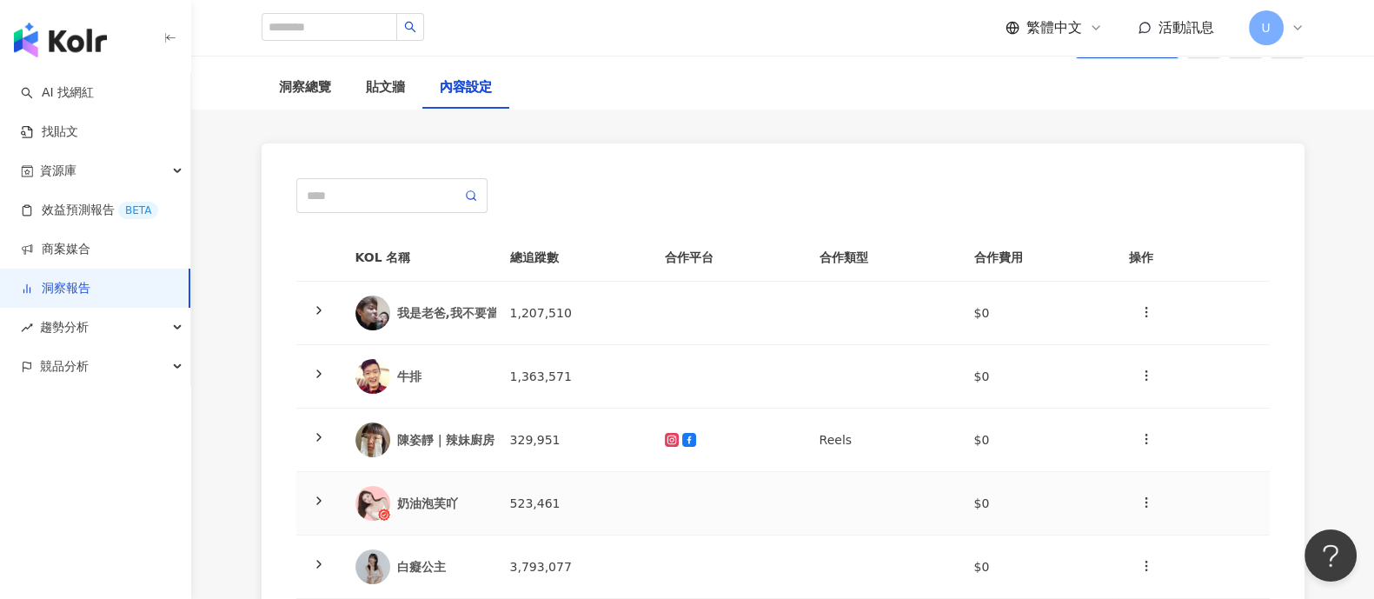
scroll to position [0, 0]
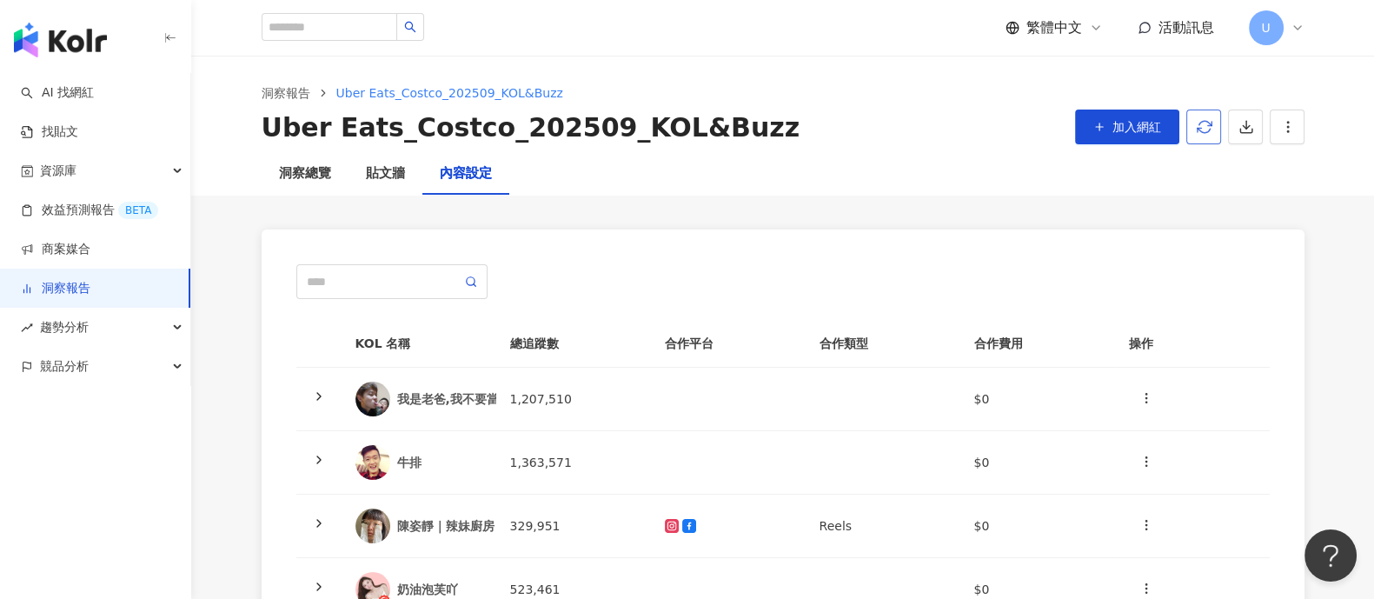
click at [1212, 132] on button "button" at bounding box center [1203, 126] width 35 height 35
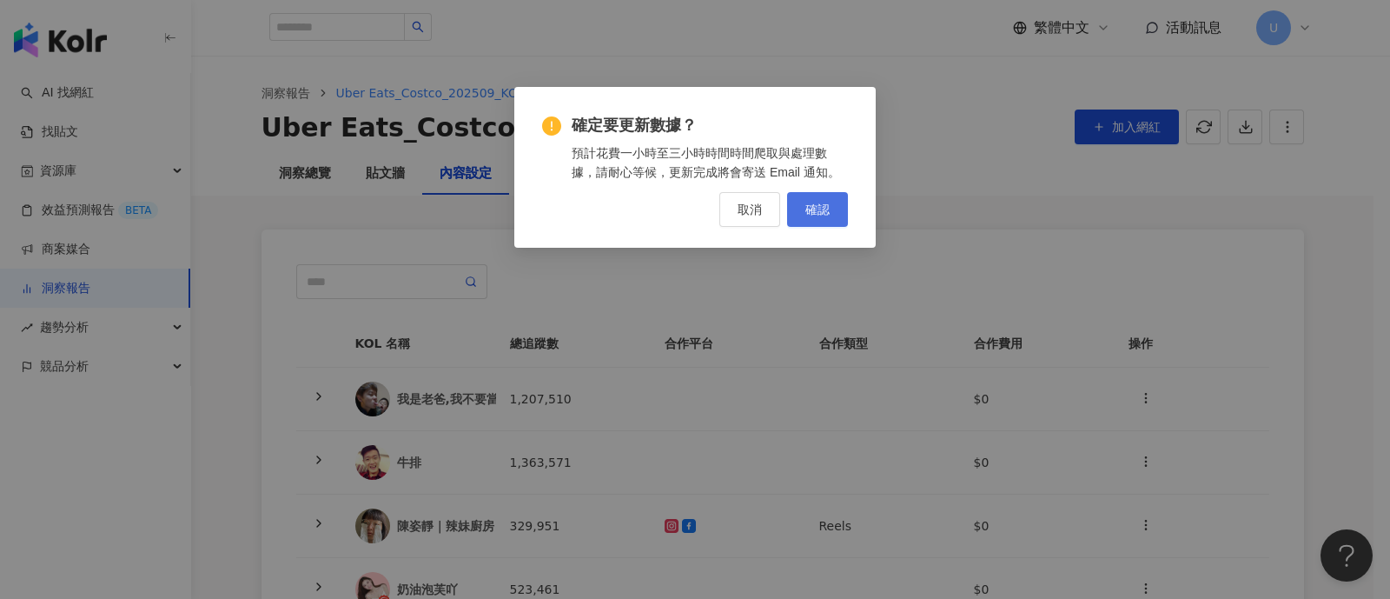
click at [820, 214] on span "確認" at bounding box center [817, 209] width 24 height 14
